Goal: Task Accomplishment & Management: Use online tool/utility

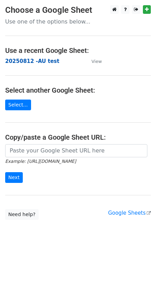
click at [41, 62] on strong "20250812 -AU test" at bounding box center [32, 61] width 54 height 6
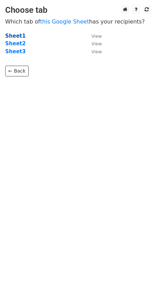
click at [17, 35] on strong "Sheet1" at bounding box center [15, 36] width 20 height 6
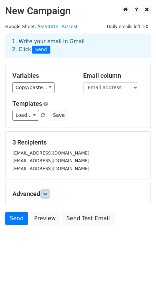
click at [46, 192] on icon at bounding box center [45, 194] width 4 height 4
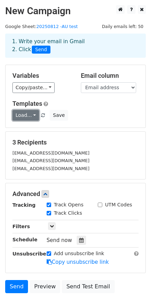
click at [33, 115] on link "Load..." at bounding box center [25, 115] width 27 height 11
click at [34, 130] on link "TM Marketing v3" at bounding box center [44, 131] width 63 height 11
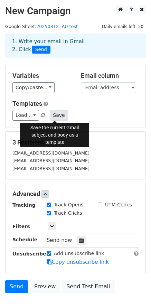
click at [56, 116] on button "Save" at bounding box center [59, 115] width 18 height 11
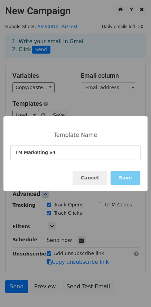
type input "TM Marketing v4"
click at [128, 177] on button "Save" at bounding box center [126, 178] width 30 height 14
